Goal: Use online tool/utility: Use online tool/utility

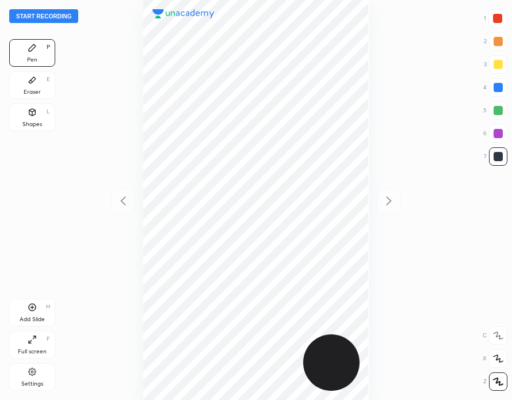
scroll to position [400, 328]
click at [64, 14] on button "Start recording" at bounding box center [43, 16] width 69 height 14
click at [34, 308] on icon at bounding box center [32, 306] width 9 height 9
click at [499, 20] on div at bounding box center [497, 18] width 9 height 9
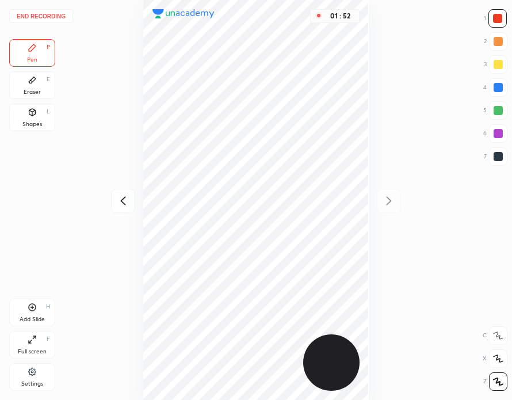
click at [44, 85] on div "Eraser E" at bounding box center [32, 85] width 46 height 28
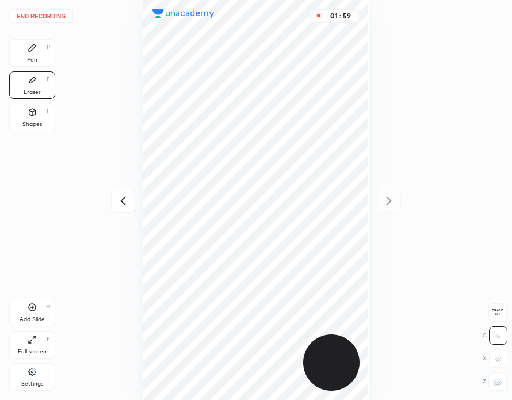
click at [44, 50] on div "Pen P" at bounding box center [32, 53] width 46 height 28
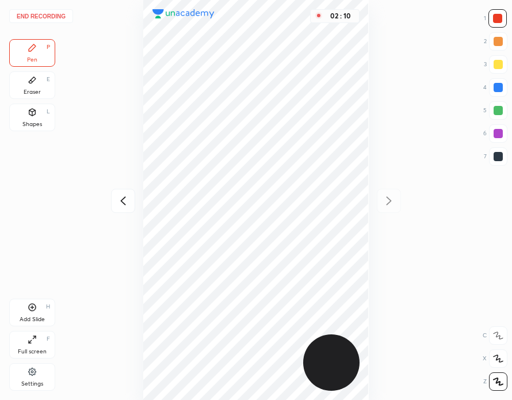
click at [499, 88] on div at bounding box center [497, 87] width 9 height 9
click at [498, 22] on div at bounding box center [497, 18] width 9 height 9
click at [497, 85] on div at bounding box center [497, 87] width 9 height 9
click at [39, 312] on div "Add Slide H" at bounding box center [32, 312] width 46 height 28
click at [45, 85] on div "Eraser E" at bounding box center [32, 85] width 46 height 28
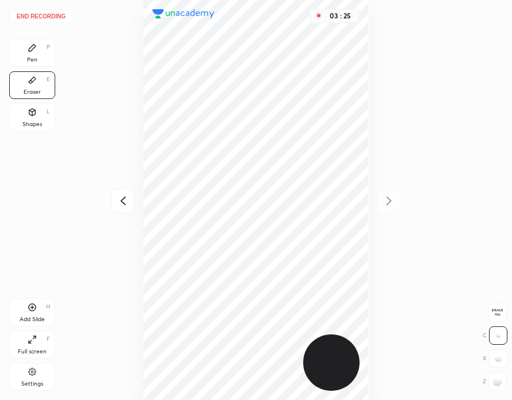
click at [43, 55] on div "Pen P" at bounding box center [32, 53] width 46 height 28
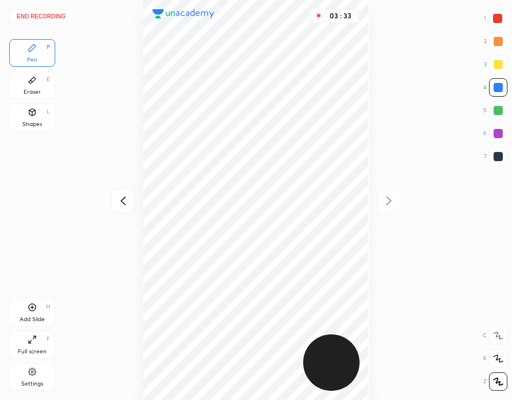
click at [490, 22] on div at bounding box center [497, 18] width 18 height 18
click at [500, 89] on div at bounding box center [497, 87] width 9 height 9
click at [497, 18] on div at bounding box center [497, 18] width 9 height 9
click at [52, 19] on button "End recording" at bounding box center [41, 16] width 64 height 14
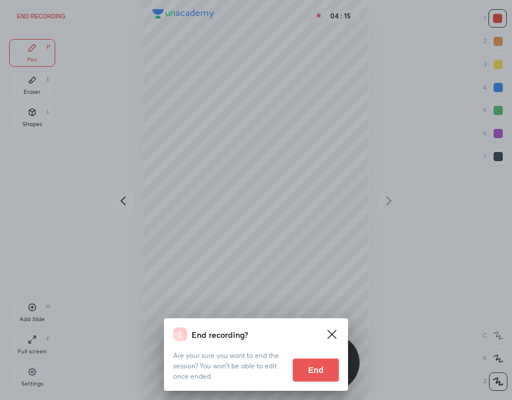
click at [318, 367] on button "End" at bounding box center [316, 369] width 46 height 23
